Goal: Information Seeking & Learning: Learn about a topic

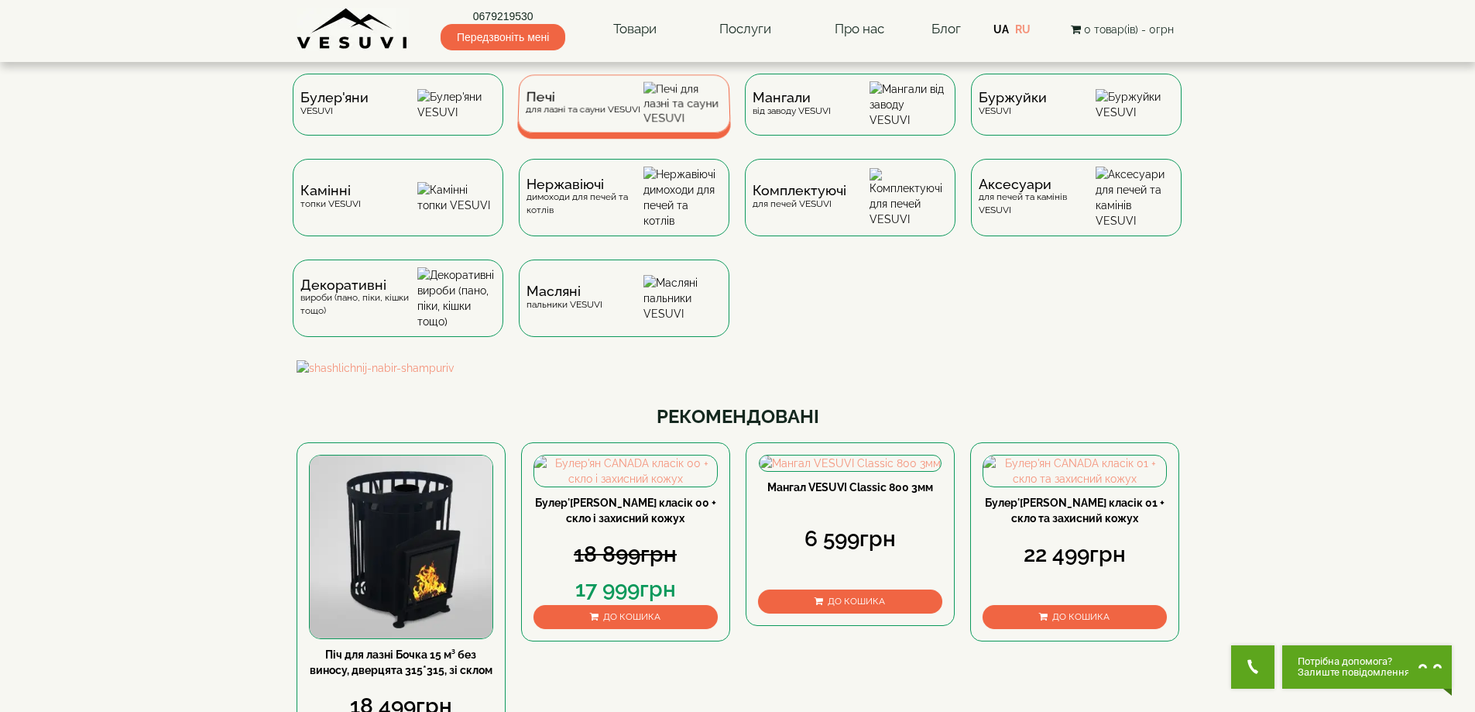
click at [570, 115] on div "Печі для лазні та сауни VESUVI" at bounding box center [582, 103] width 115 height 24
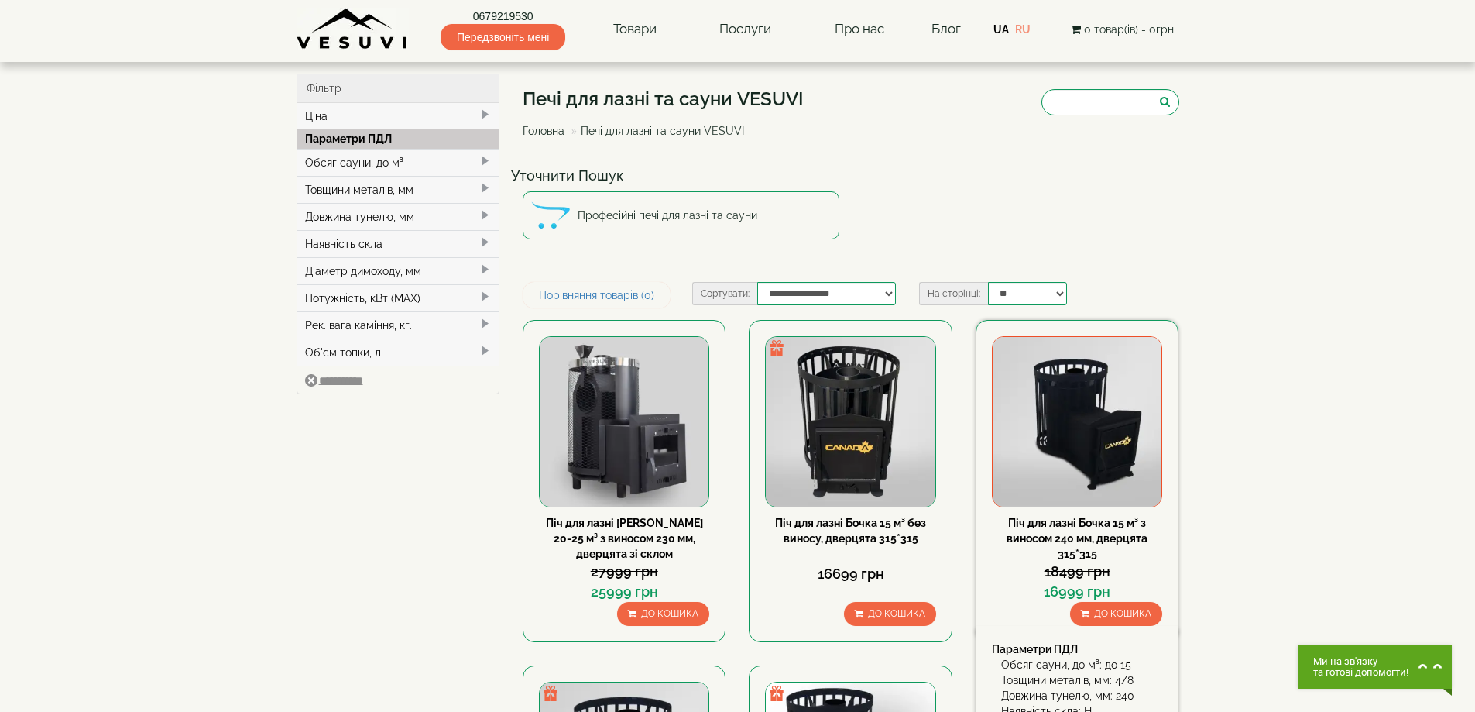
click at [1097, 374] on img at bounding box center [1077, 421] width 169 height 169
